Goal: Find contact information: Find contact information

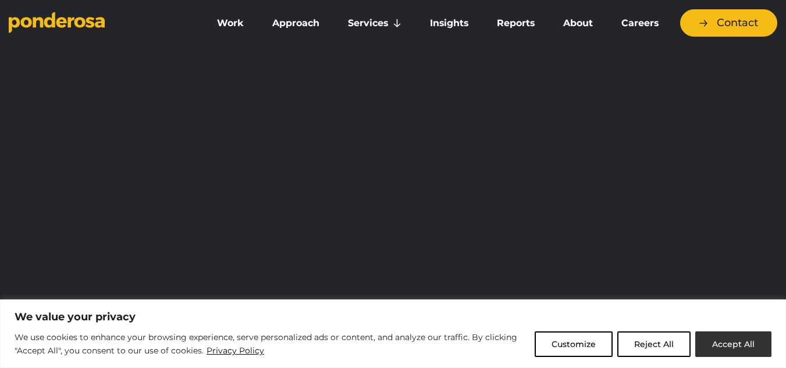
click at [733, 348] on button "Accept All" at bounding box center [733, 345] width 76 height 26
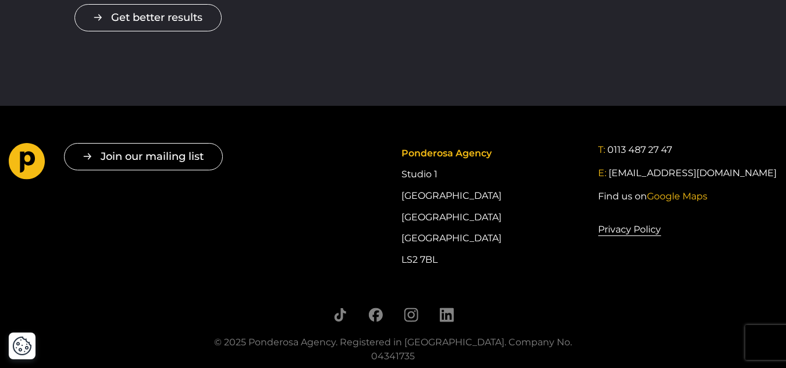
scroll to position [2210, 0]
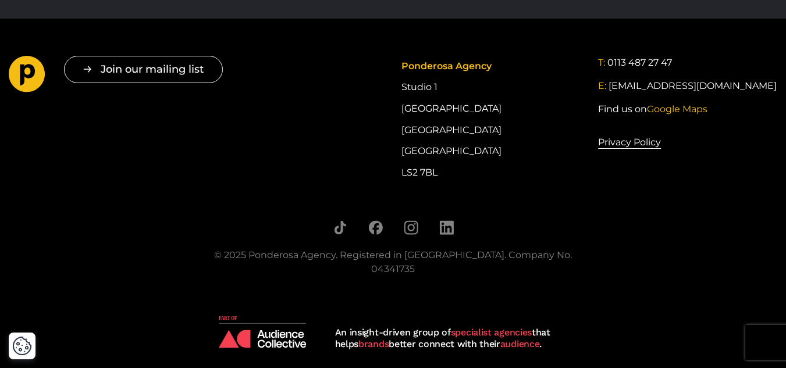
drag, startPoint x: 441, startPoint y: 176, endPoint x: 397, endPoint y: 130, distance: 63.8
click at [397, 130] on div "Join our mailing list " * " indicates required fields Email * Consent * I give …" at bounding box center [393, 119] width 786 height 127
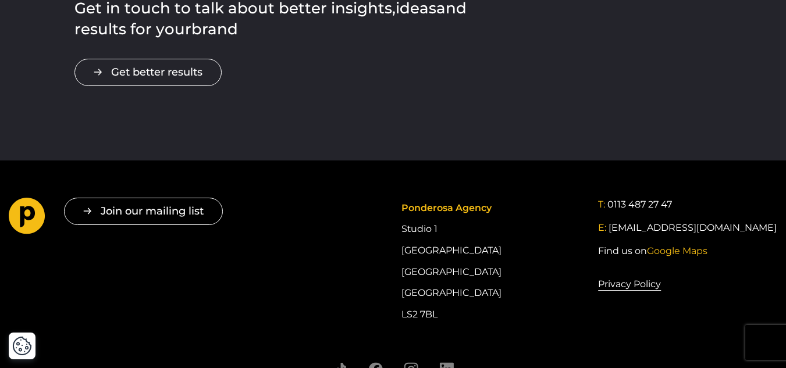
scroll to position [2030, 0]
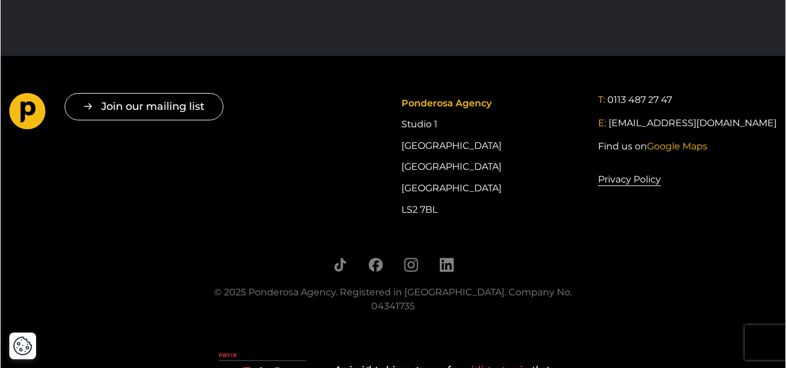
scroll to position [2139, 0]
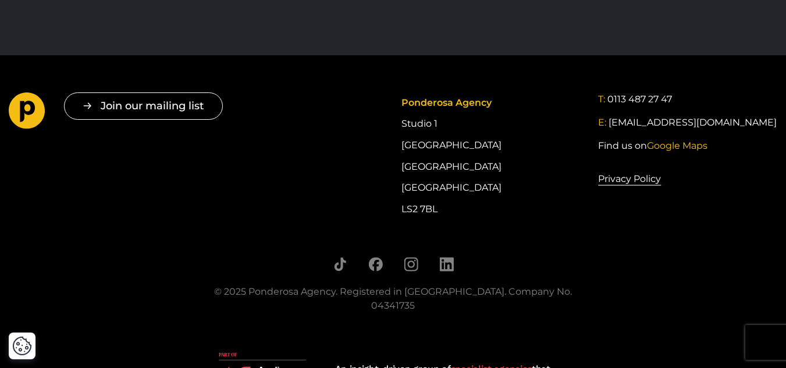
drag, startPoint x: 442, startPoint y: 211, endPoint x: 396, endPoint y: 129, distance: 94.5
click at [396, 129] on div "Join our mailing list " * " indicates required fields Email * Consent * I give …" at bounding box center [393, 156] width 786 height 127
copy div "Studio 1 Cross York Street Studios Cross York Street Leeds LS2 7BL"
click at [376, 261] on icon "Follow us on Facebook" at bounding box center [375, 264] width 15 height 15
